Goal: Check status: Check status

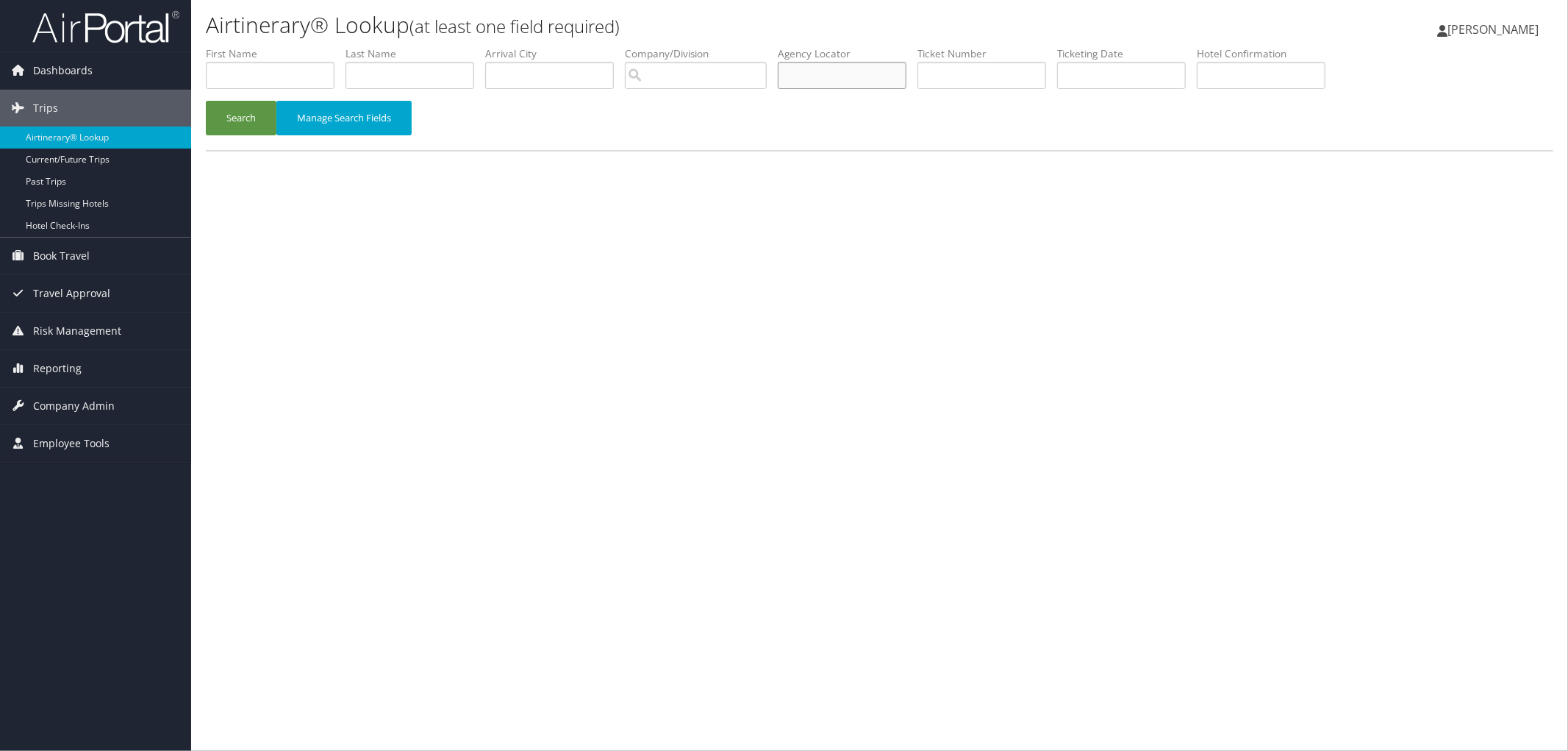
click at [844, 65] on input "text" at bounding box center [842, 75] width 129 height 27
paste input "DPWKT7"
type input "DPWKT7"
click at [246, 115] on button "Search" at bounding box center [241, 118] width 71 height 35
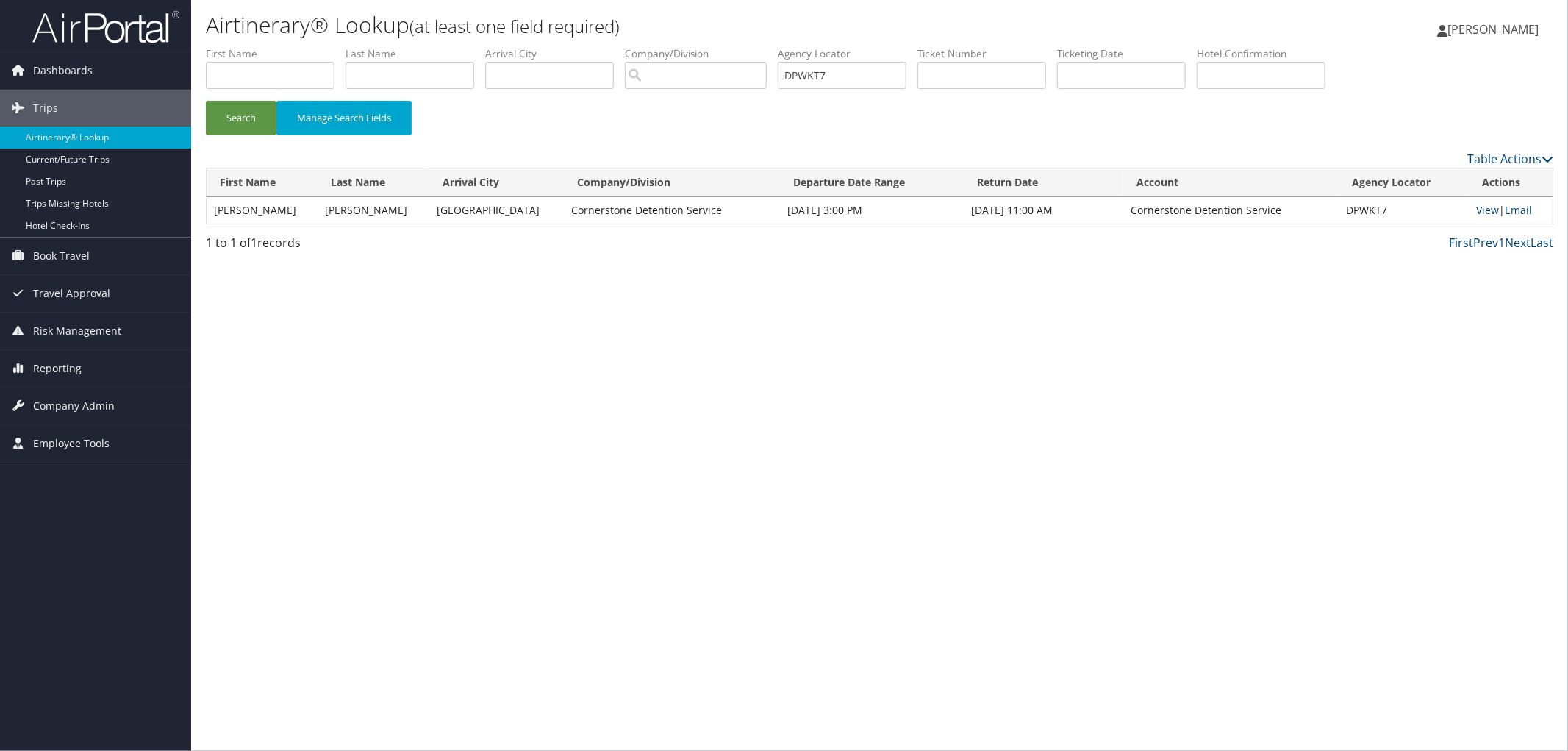
click at [1482, 210] on link "View" at bounding box center [1487, 210] width 23 height 14
click at [193, 125] on div "Airtinerary® Lookup (at least one field required) [PERSON_NAME] [PERSON_NAME] M…" at bounding box center [880, 375] width 1377 height 751
click at [262, 108] on button "Search" at bounding box center [241, 118] width 71 height 35
click at [1483, 210] on link "View" at bounding box center [1487, 210] width 23 height 14
drag, startPoint x: 883, startPoint y: 77, endPoint x: 760, endPoint y: 81, distance: 123.1
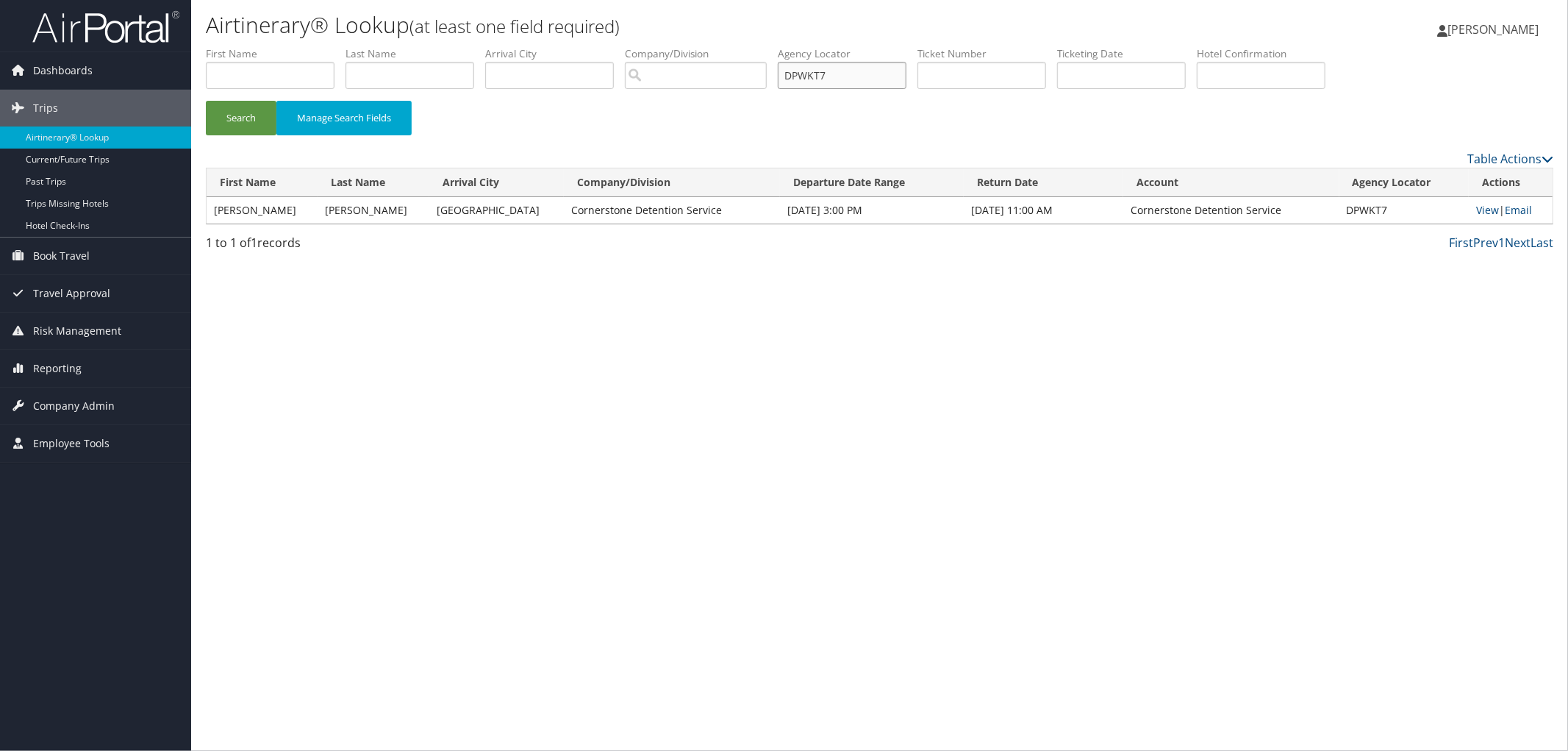
click at [811, 82] on input "DPWKT7" at bounding box center [842, 75] width 129 height 27
paste input "DPY89G"
type input "DPY89G"
click at [206, 101] on button "Search" at bounding box center [241, 118] width 71 height 35
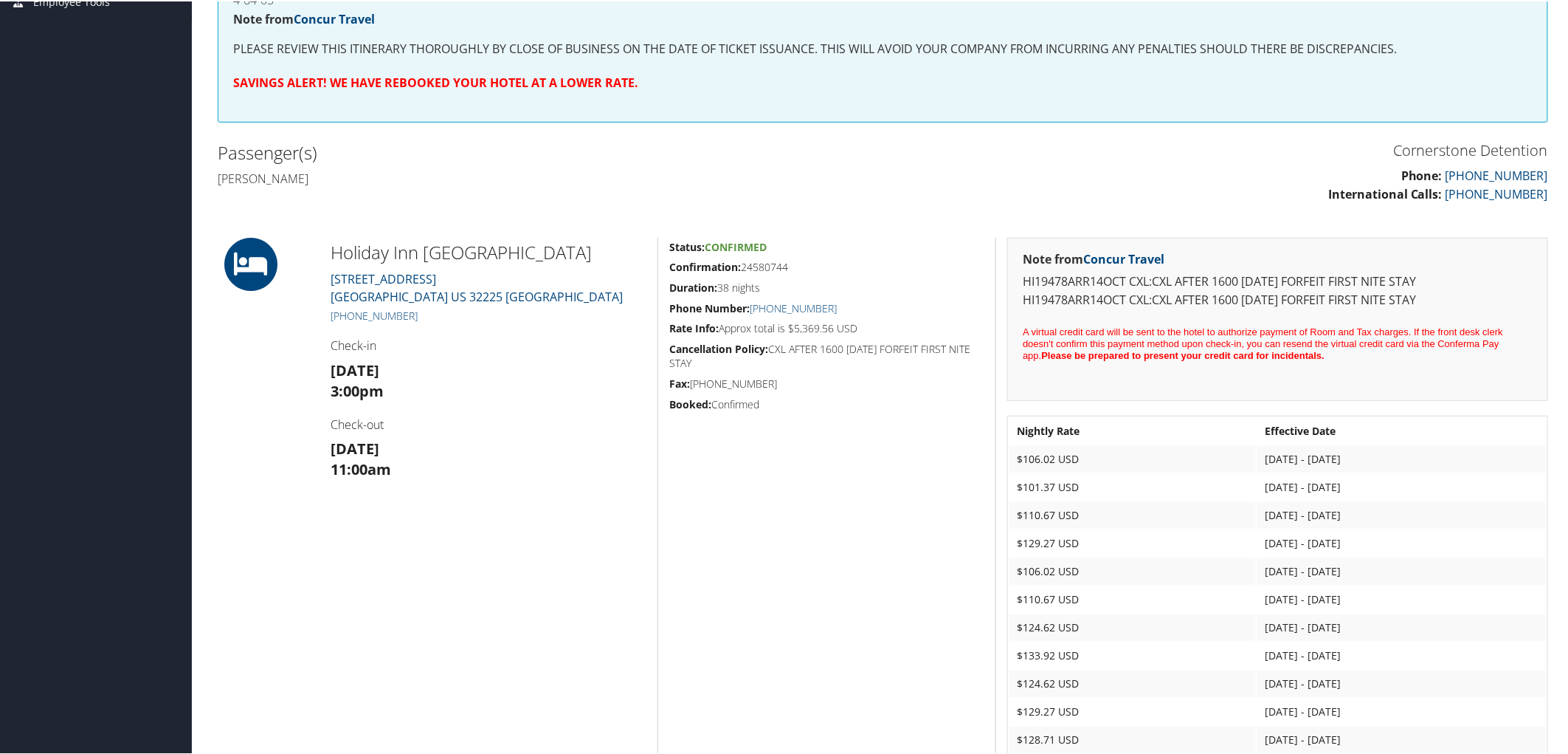
scroll to position [328, 0]
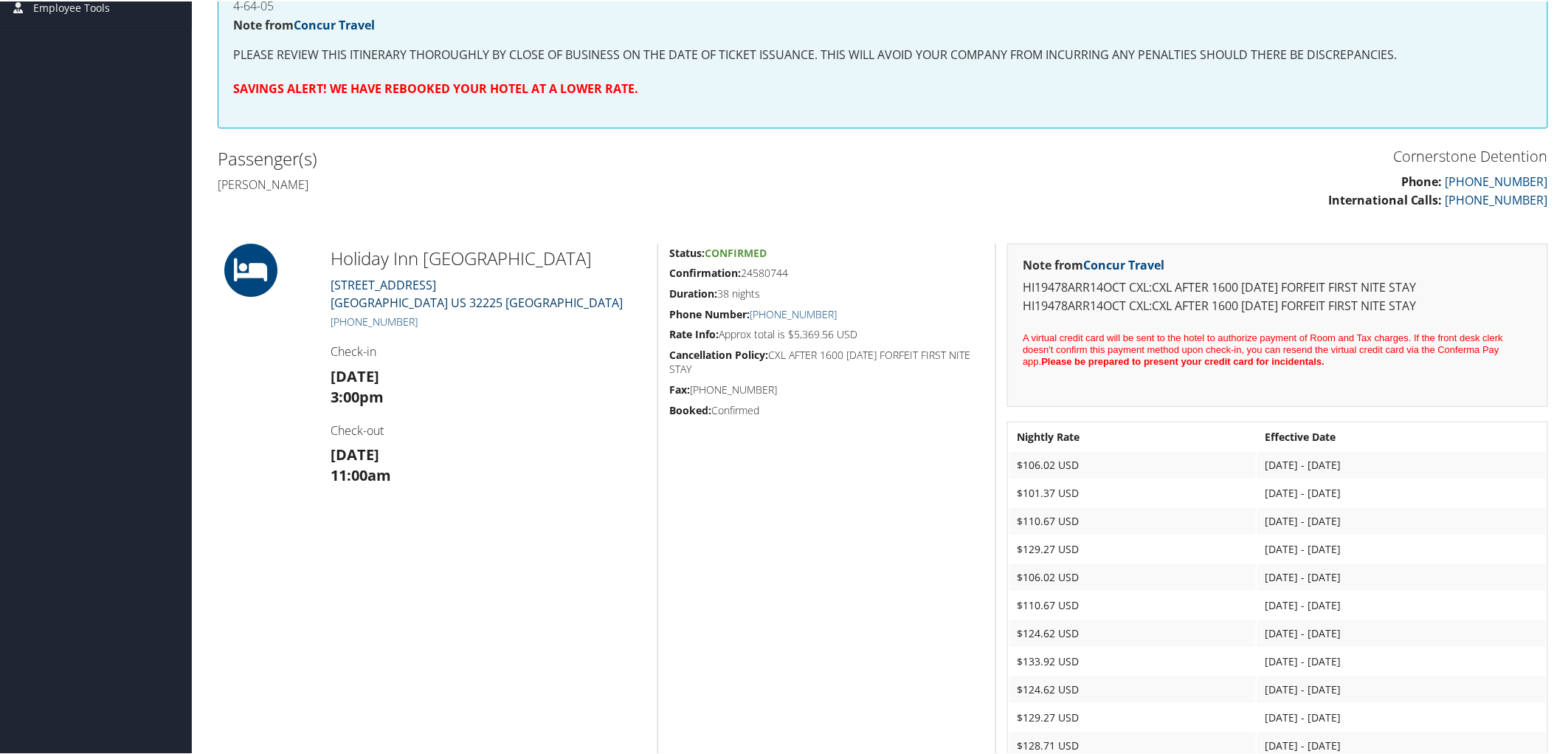
click at [364, 281] on link "53 JEFFERSON ROAD JACKSONVILLE US 32225 FL" at bounding box center [477, 292] width 292 height 34
